Goal: Task Accomplishment & Management: Manage account settings

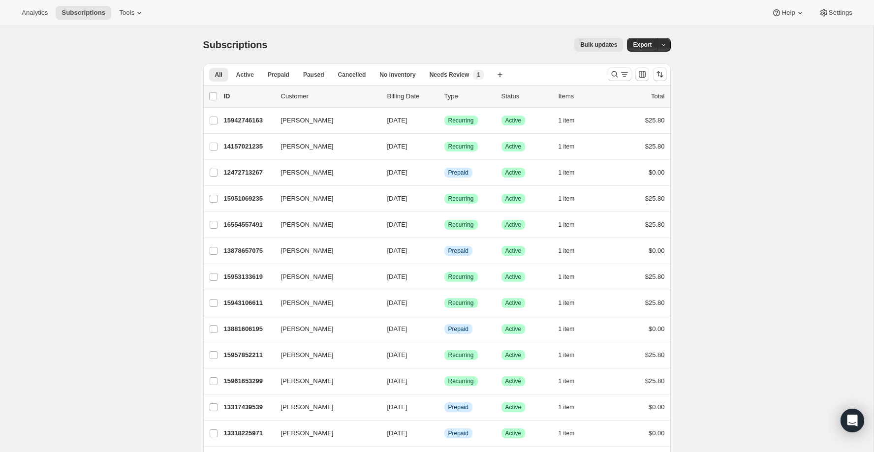
click at [454, 5] on div "Analytics Subscriptions Tools Help Settings" at bounding box center [437, 13] width 874 height 26
click at [557, 72] on div "All Active Prepaid Paused Cancelled No inventory Needs Review More views All Ac…" at bounding box center [401, 75] width 397 height 22
click at [612, 73] on icon "Search and filter results" at bounding box center [615, 74] width 10 height 10
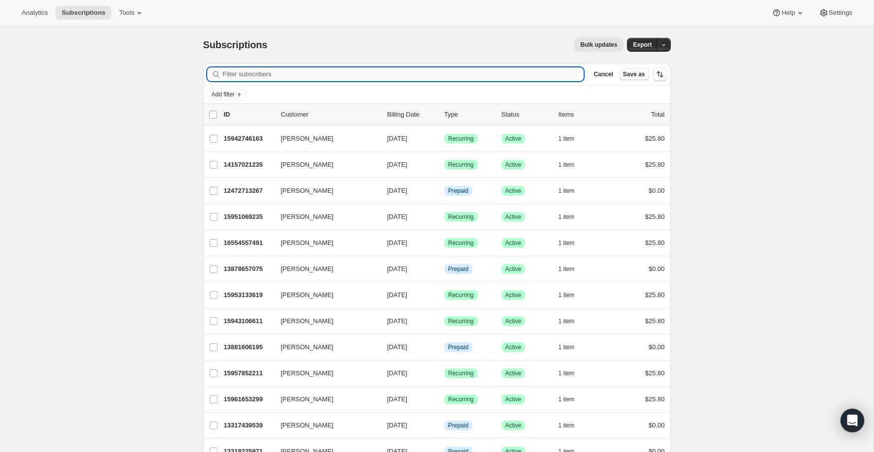
click at [495, 72] on input "Filter subscribers" at bounding box center [403, 74] width 361 height 14
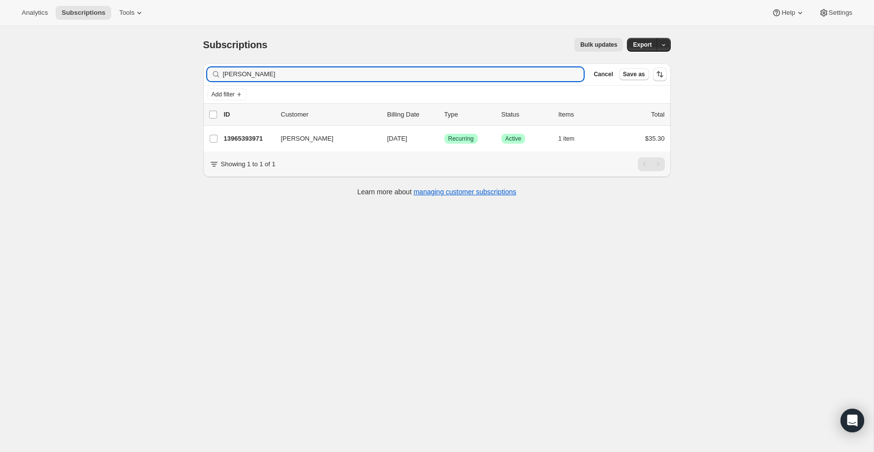
type input "Estelle Caron"
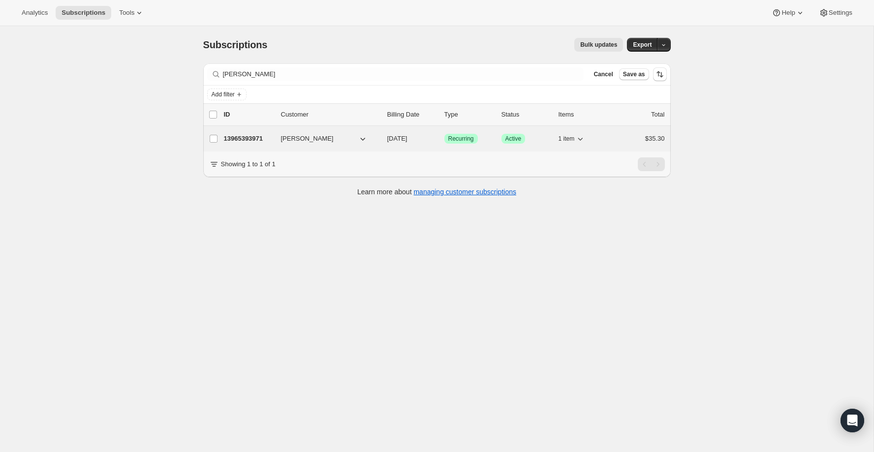
click at [236, 135] on p "13965393971" at bounding box center [248, 139] width 49 height 10
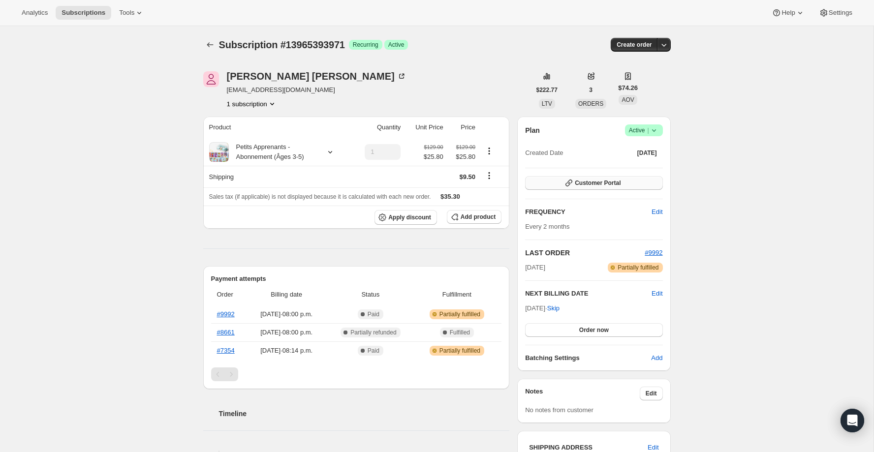
click at [640, 178] on button "Customer Portal" at bounding box center [593, 183] width 137 height 14
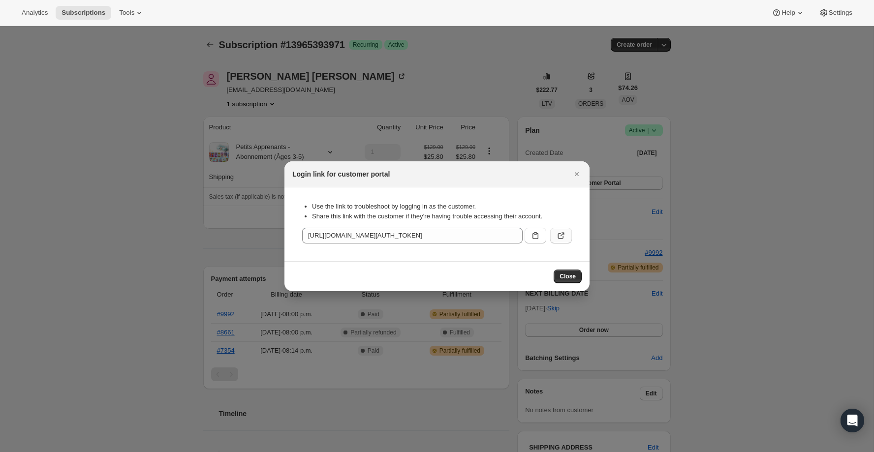
click at [563, 235] on icon ":rcc:" at bounding box center [561, 236] width 10 height 10
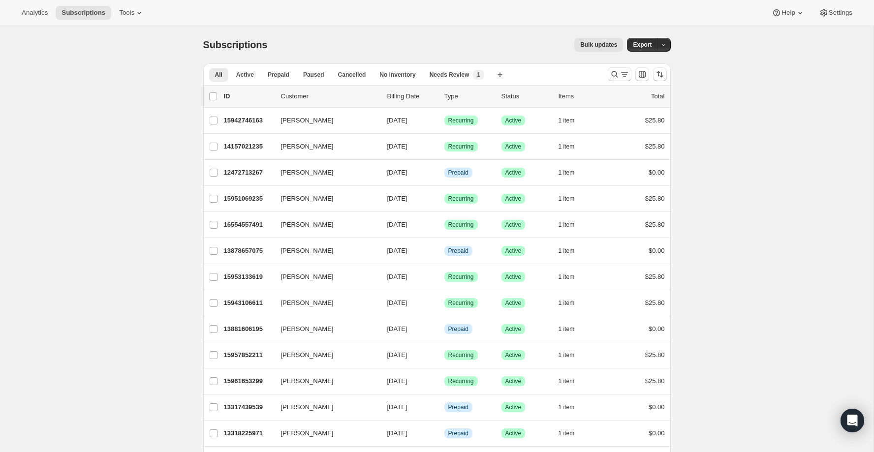
click at [609, 73] on button "Search and filter results" at bounding box center [620, 74] width 24 height 14
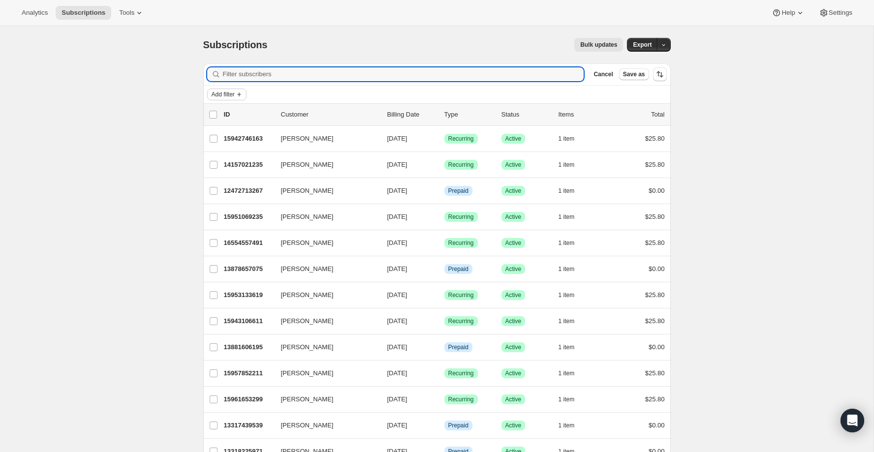
click at [223, 96] on span "Add filter" at bounding box center [223, 95] width 23 height 8
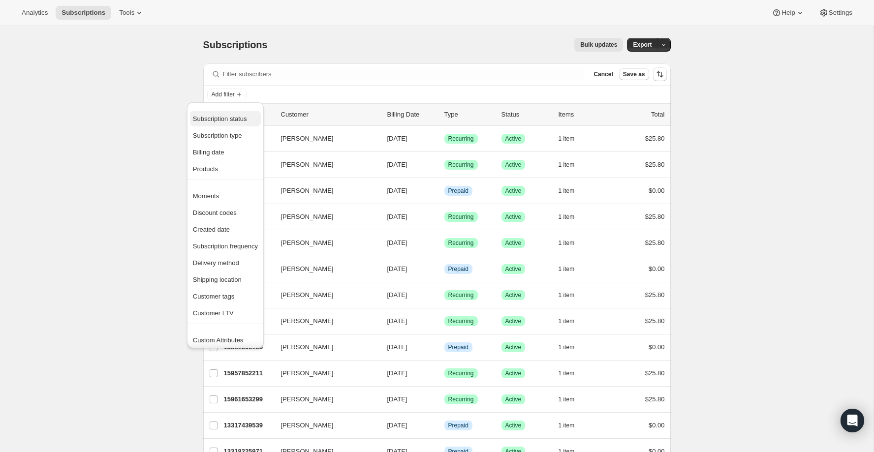
click at [237, 123] on span "Subscription status" at bounding box center [225, 119] width 65 height 10
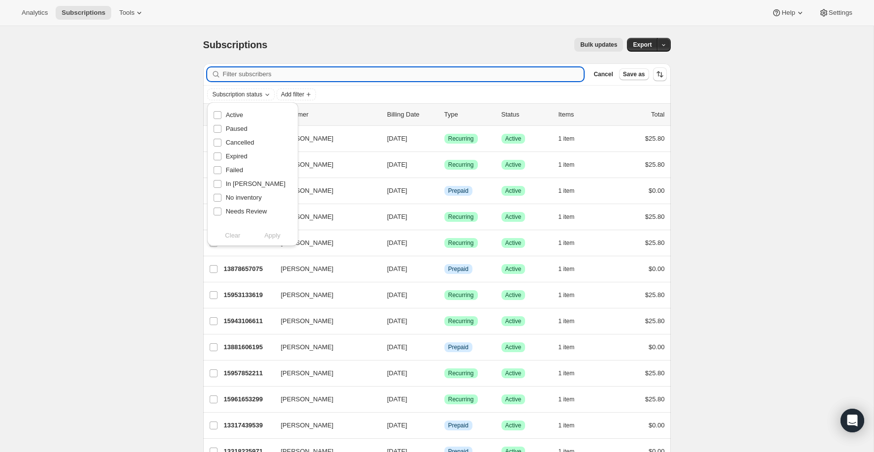
click at [293, 71] on input "Filter subscribers" at bounding box center [403, 74] width 361 height 14
click at [222, 93] on span "Add filter" at bounding box center [223, 95] width 23 height 8
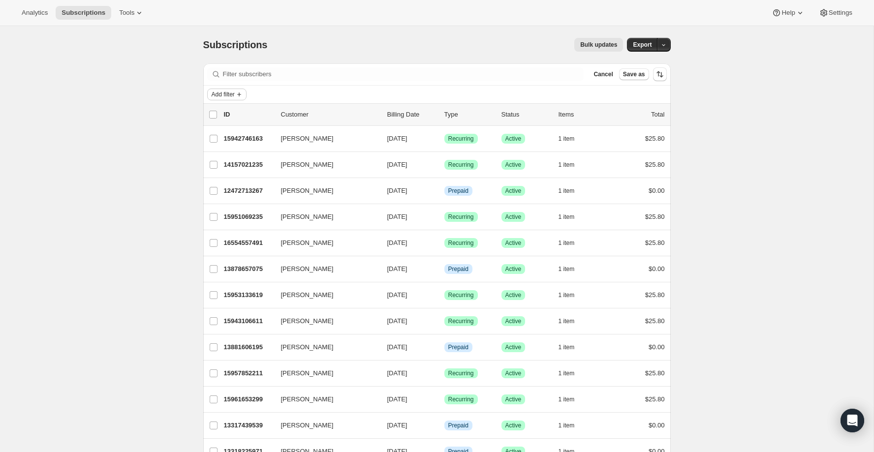
click at [242, 96] on icon "Add filter" at bounding box center [239, 95] width 8 height 8
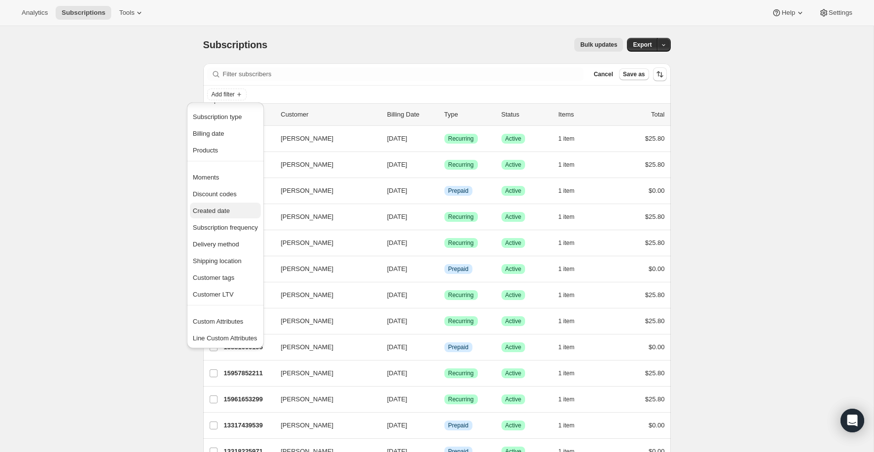
scroll to position [47, 0]
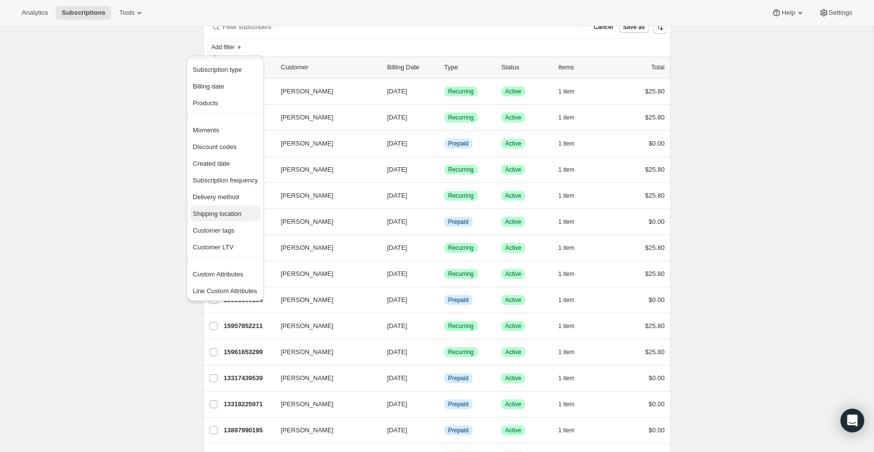
click at [230, 214] on span "Shipping location" at bounding box center [217, 213] width 49 height 7
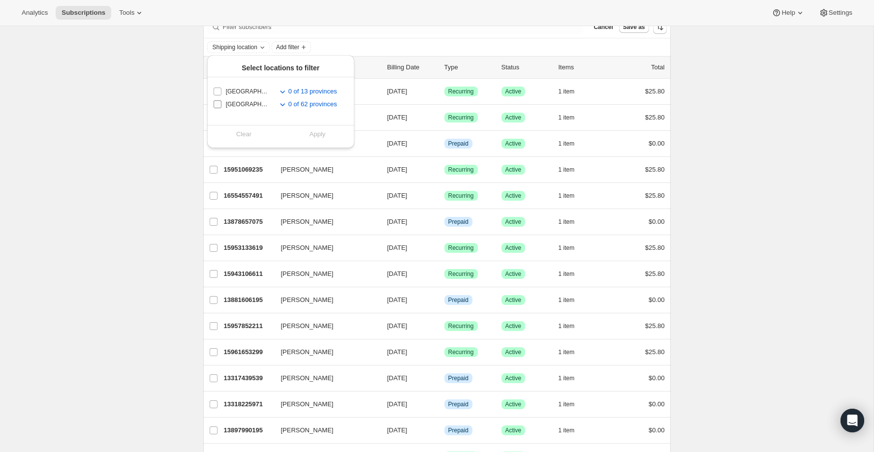
click at [218, 104] on input "[GEOGRAPHIC_DATA]" at bounding box center [218, 104] width 8 height 8
checkbox input "true"
click at [300, 138] on button "Apply" at bounding box center [318, 135] width 86 height 16
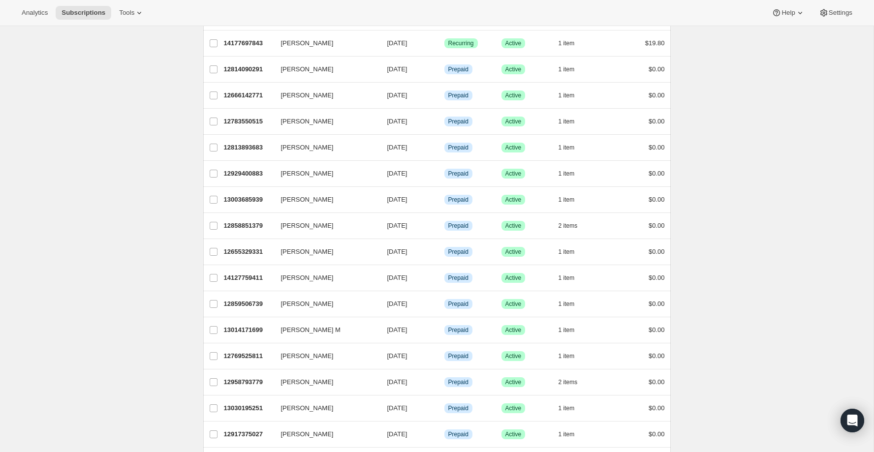
scroll to position [1024, 0]
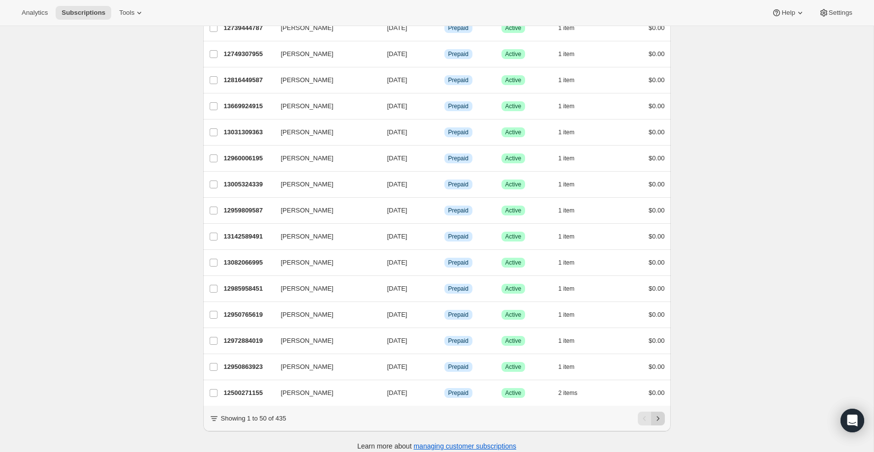
click at [660, 414] on icon "Next" at bounding box center [658, 419] width 10 height 10
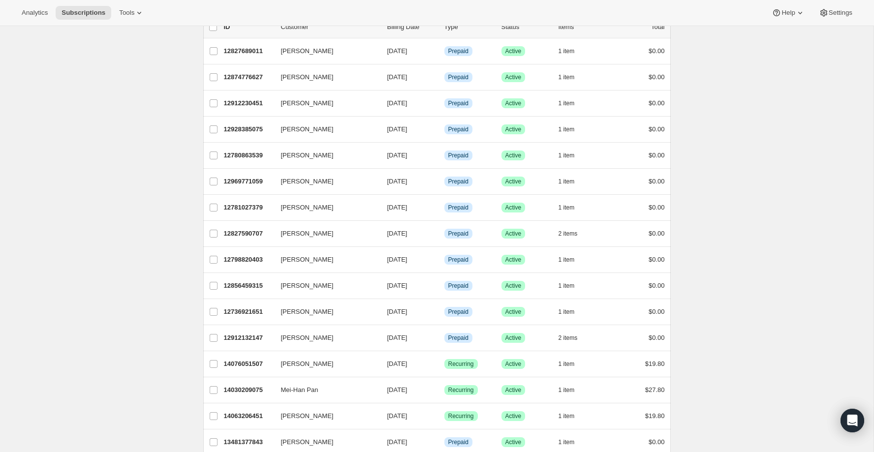
scroll to position [0, 0]
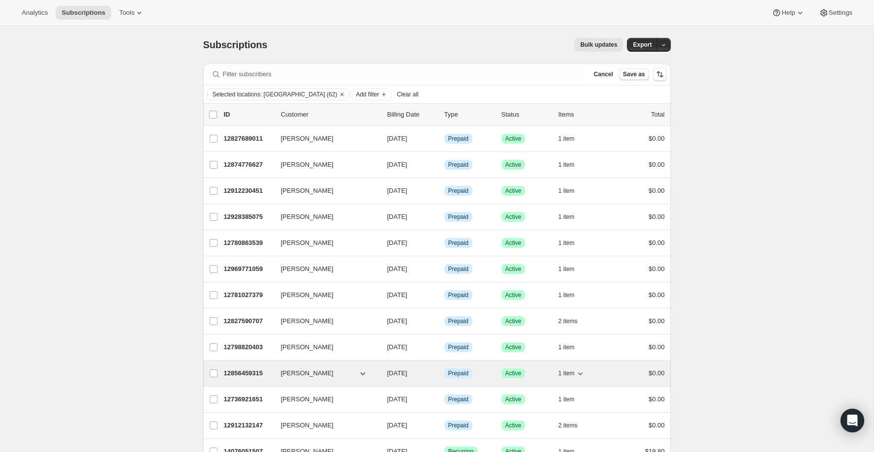
click at [318, 372] on span "[PERSON_NAME]" at bounding box center [307, 374] width 53 height 10
